Goal: Go to known website: Access a specific website the user already knows

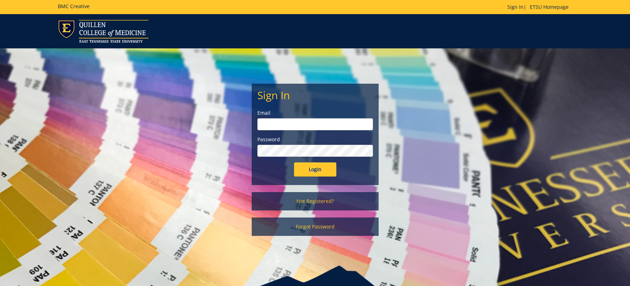
click at [296, 128] on input "email" at bounding box center [315, 124] width 116 height 12
type input "[EMAIL_ADDRESS][DOMAIN_NAME]"
click at [309, 170] on input "Login" at bounding box center [315, 169] width 42 height 14
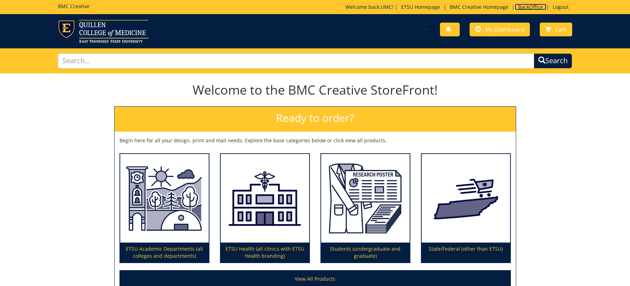
click at [530, 7] on link "BackOffice" at bounding box center [531, 7] width 32 height 7
